Goal: Task Accomplishment & Management: Use online tool/utility

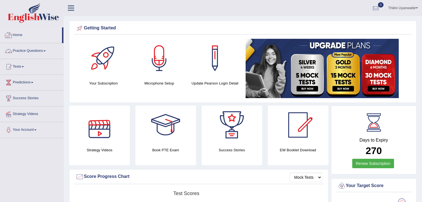
click at [18, 36] on link "Home" at bounding box center [31, 34] width 62 height 14
click at [20, 66] on link "Tests" at bounding box center [31, 66] width 63 height 14
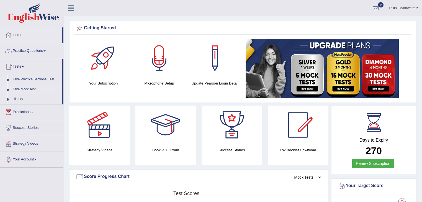
click at [20, 89] on link "Take Mock Test" at bounding box center [36, 89] width 52 height 10
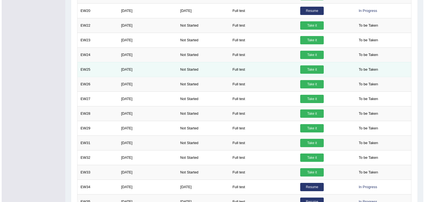
scroll to position [253, 0]
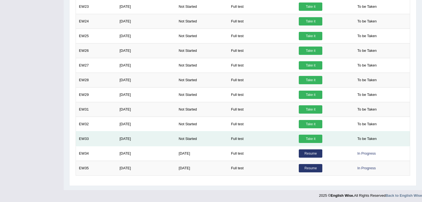
click at [299, 135] on link "Take it" at bounding box center [311, 138] width 24 height 8
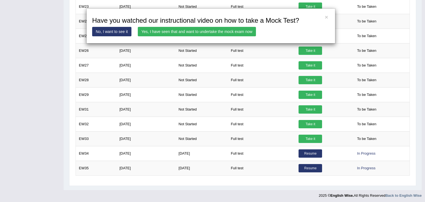
click at [205, 33] on link "Yes, I have seen that and want to undertake the mock exam now" at bounding box center [197, 31] width 118 height 9
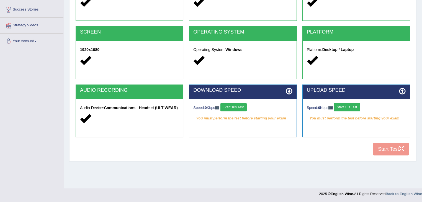
scroll to position [89, 0]
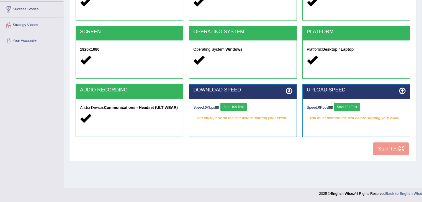
click at [240, 108] on button "Start 10s Test" at bounding box center [233, 107] width 26 height 8
click at [353, 104] on button "Start 10s Test" at bounding box center [346, 107] width 26 height 8
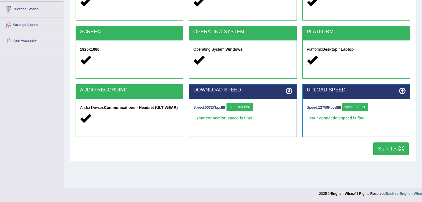
click at [387, 149] on button "Start Test" at bounding box center [390, 148] width 35 height 13
